Goal: Information Seeking & Learning: Learn about a topic

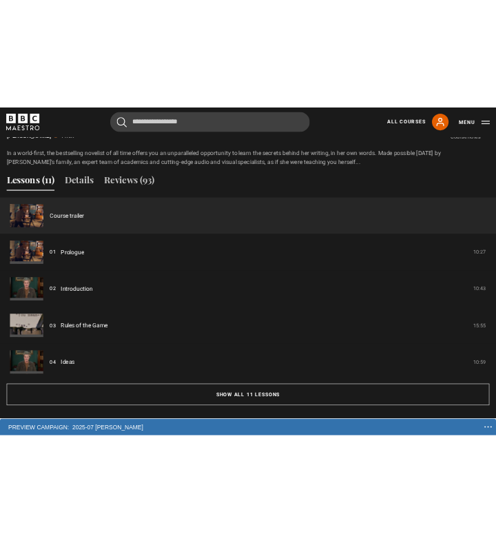
scroll to position [1122, 0]
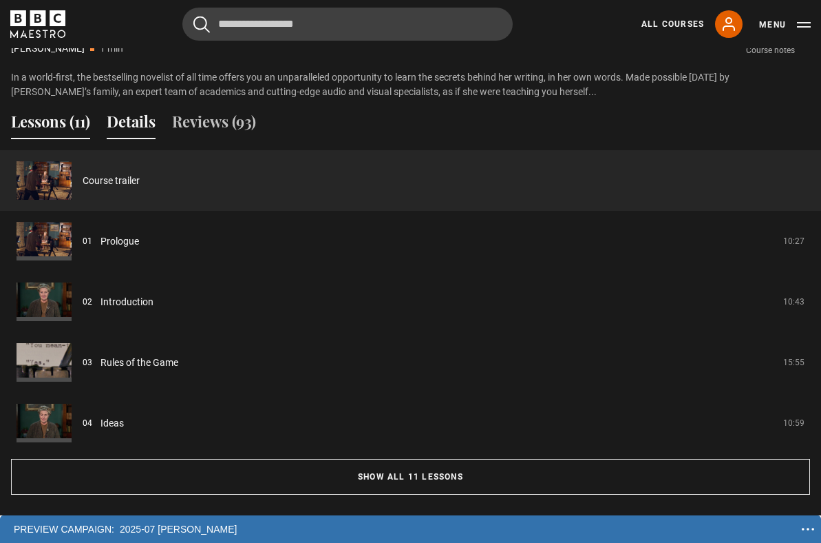
click at [138, 116] on button "Details" at bounding box center [131, 124] width 49 height 29
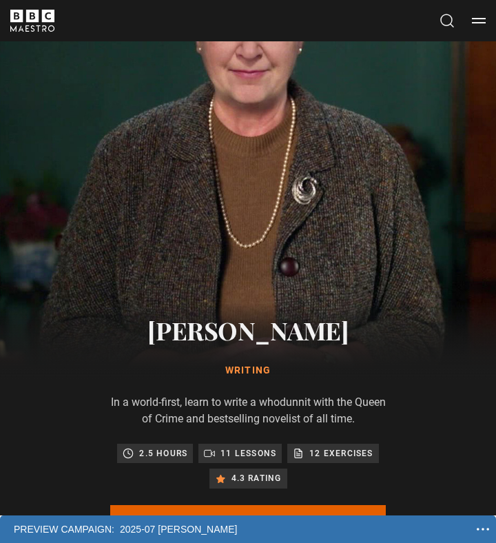
scroll to position [0, 0]
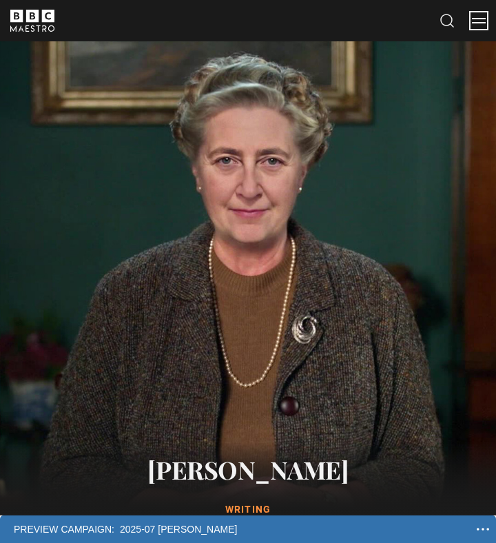
click at [478, 19] on button "Menu" at bounding box center [479, 21] width 14 height 14
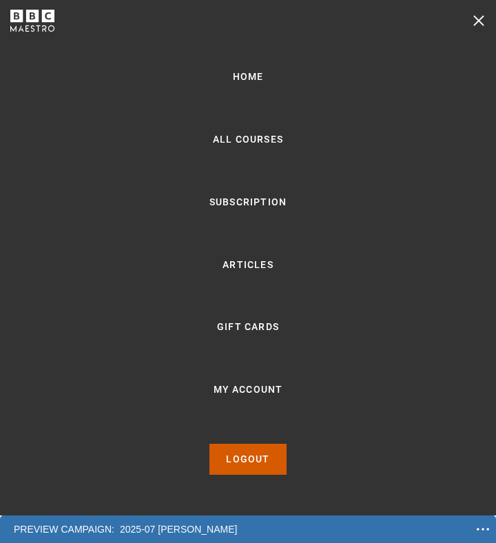
click at [273, 453] on link "Logout" at bounding box center [247, 458] width 76 height 31
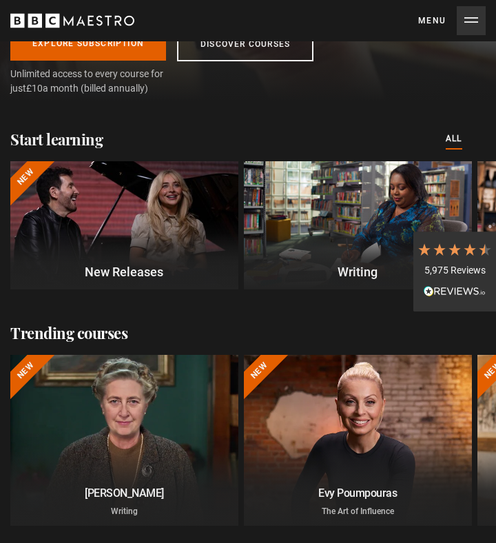
scroll to position [333, 0]
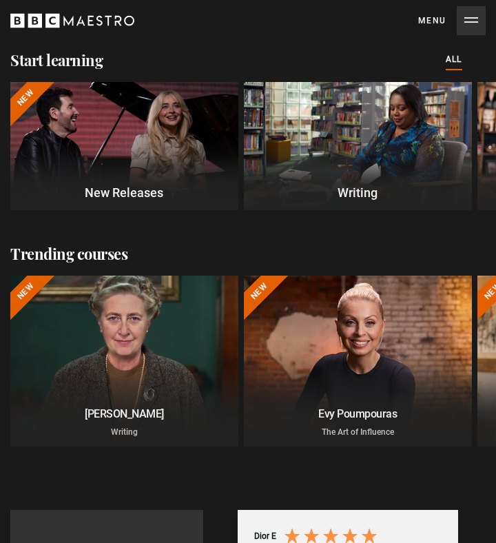
click at [132, 322] on div at bounding box center [124, 360] width 251 height 188
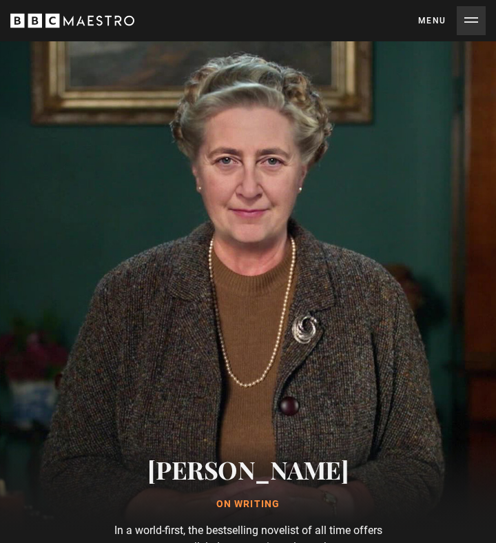
scroll to position [238, 0]
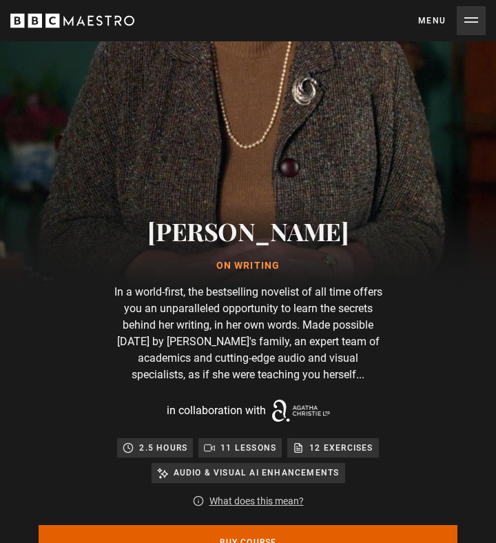
type input "**********"
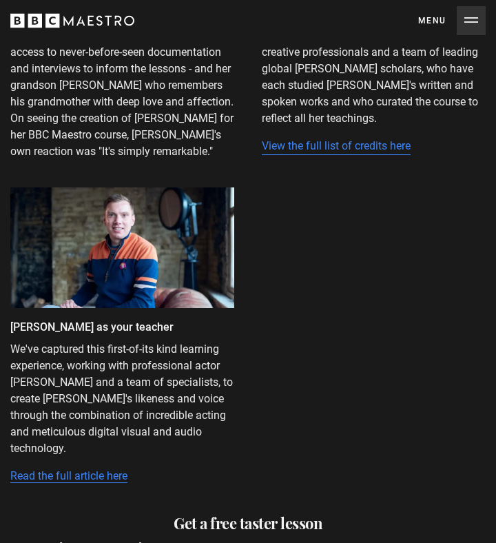
scroll to position [3168, 0]
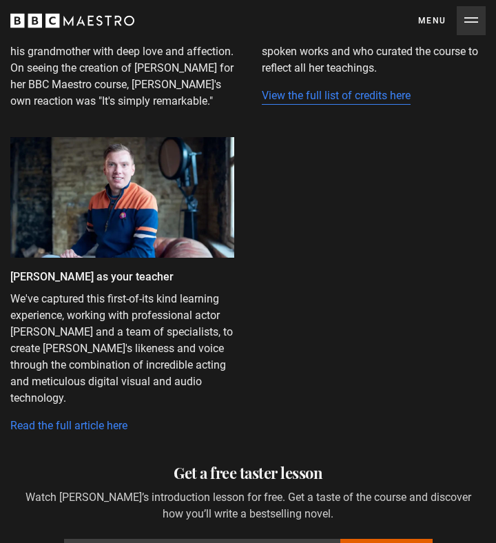
click at [90, 428] on link "Read the full article here" at bounding box center [68, 426] width 117 height 14
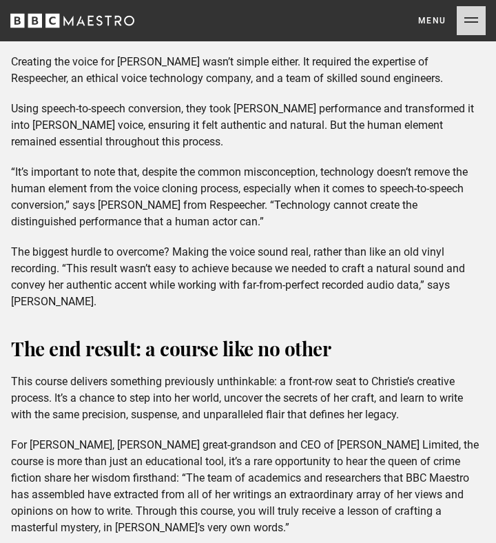
scroll to position [5330, 0]
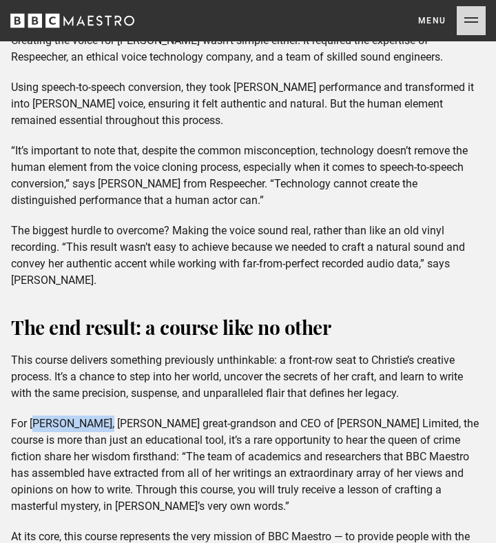
drag, startPoint x: 107, startPoint y: 344, endPoint x: 34, endPoint y: 344, distance: 73.0
click at [34, 415] on p "For James Prichard, Christie’s great-grandson and CEO of Agatha Christie Limite…" at bounding box center [248, 464] width 474 height 99
copy p "[PERSON_NAME]"
click at [315, 222] on p "The biggest hurdle to overcome? Making the voice sound real, rather than like a…" at bounding box center [248, 255] width 474 height 66
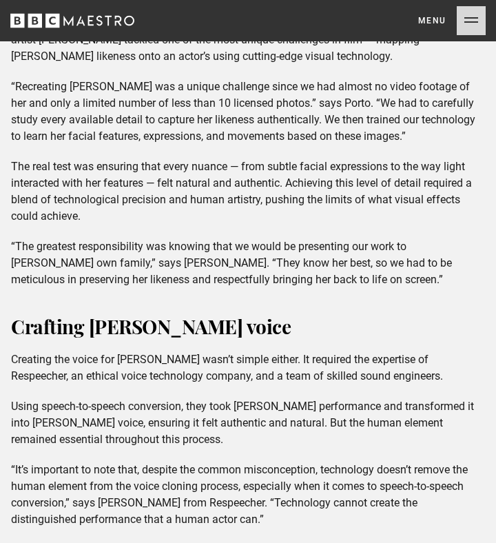
type input "**********"
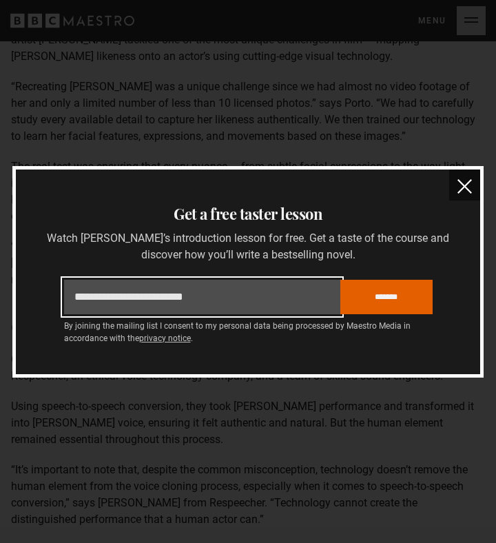
scroll to position [4540, 0]
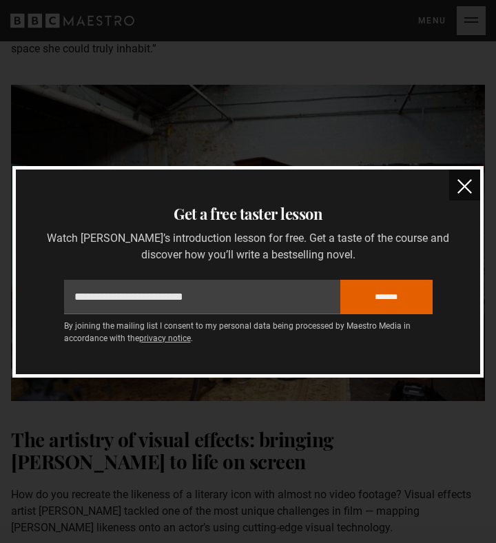
click at [462, 184] on img "close" at bounding box center [464, 186] width 14 height 14
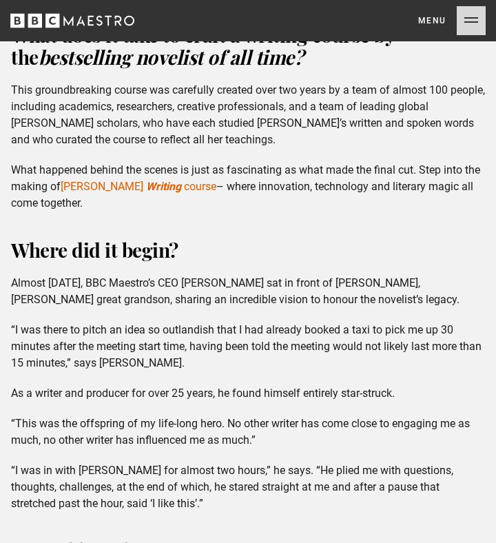
scroll to position [653, 0]
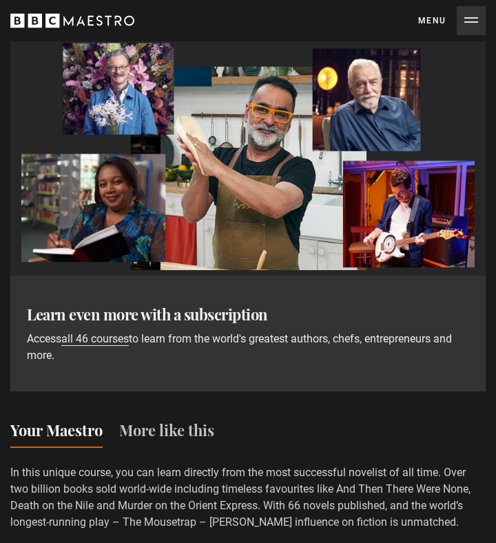
scroll to position [1434, 0]
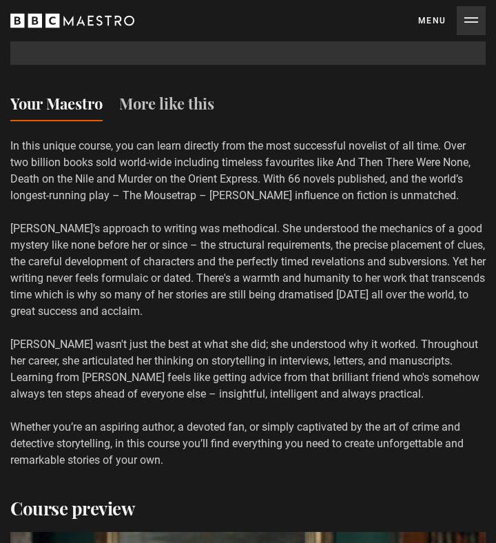
click at [475, 12] on button "Menu Close" at bounding box center [451, 20] width 67 height 29
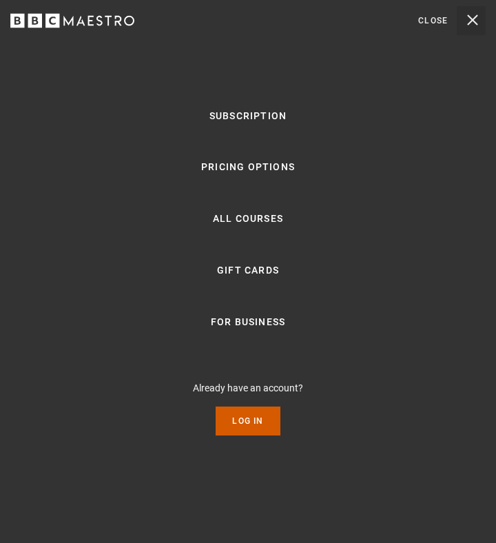
click at [251, 421] on link "Log In" at bounding box center [247, 420] width 64 height 29
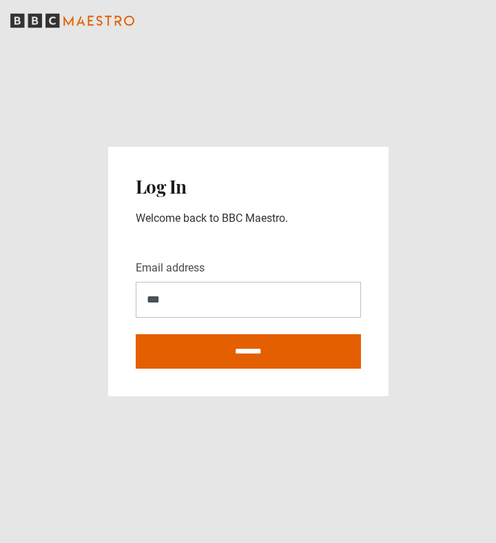
type input "**********"
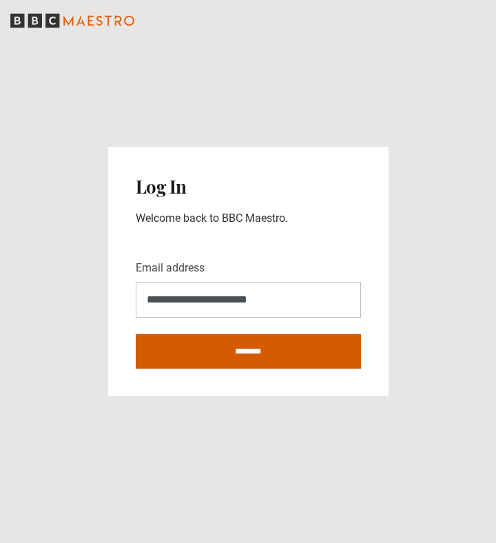
click at [211, 348] on input "********" at bounding box center [248, 351] width 225 height 34
type input "**********"
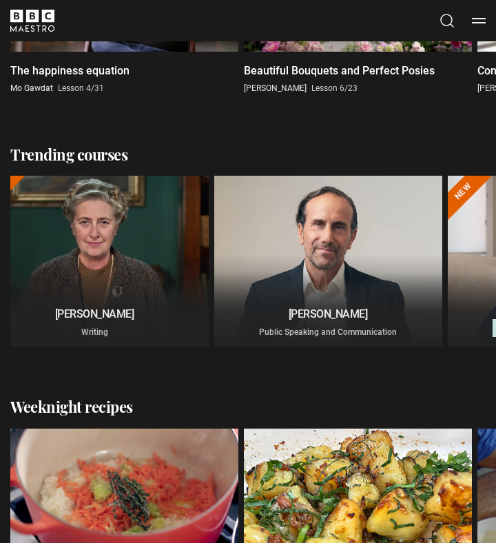
scroll to position [0, 489]
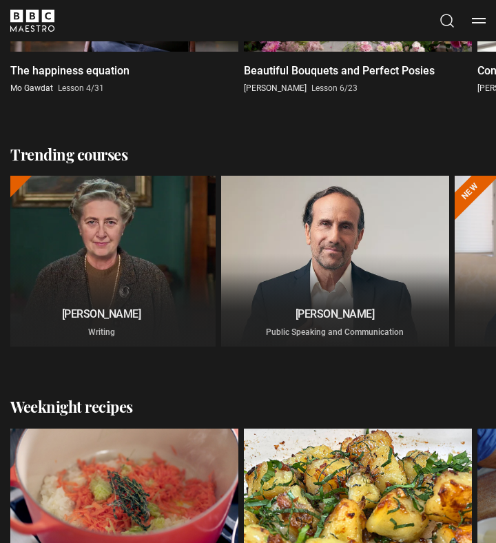
click at [164, 264] on div at bounding box center [102, 261] width 228 height 171
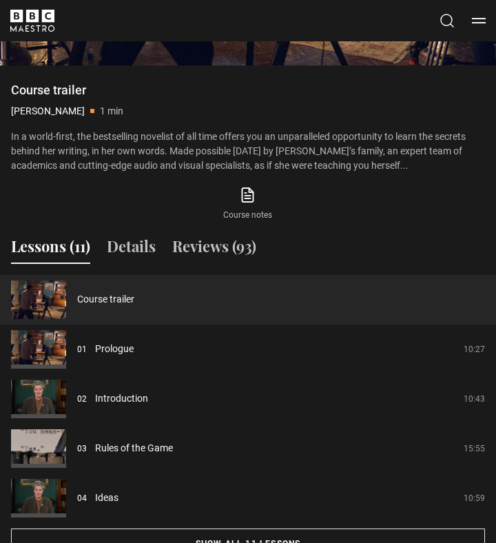
scroll to position [1175, 0]
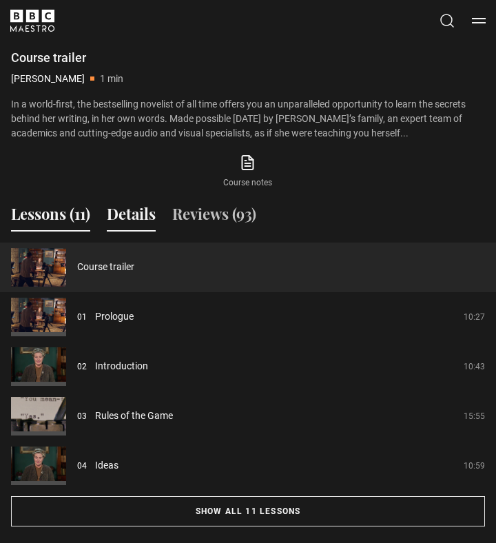
click at [131, 214] on button "Details" at bounding box center [131, 216] width 49 height 29
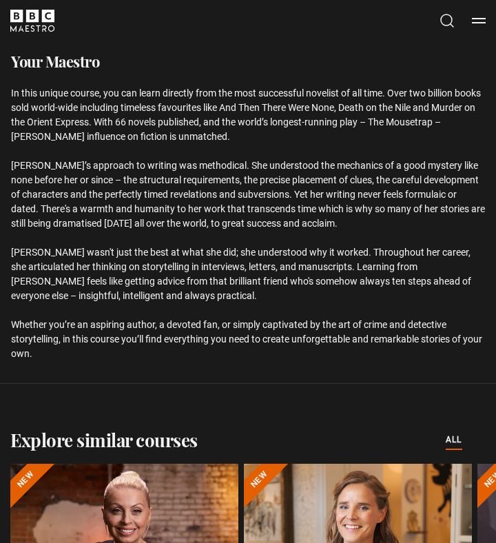
scroll to position [1747, 0]
